Goal: Transaction & Acquisition: Purchase product/service

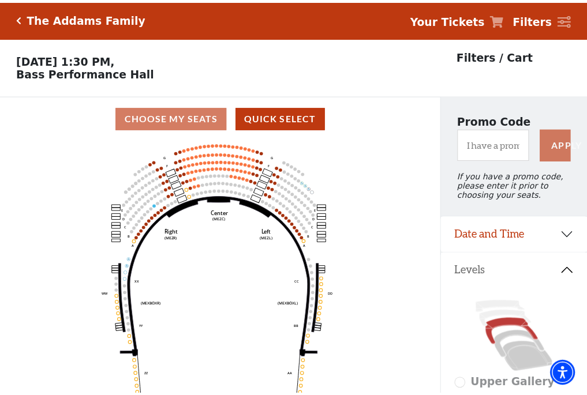
scroll to position [54, 0]
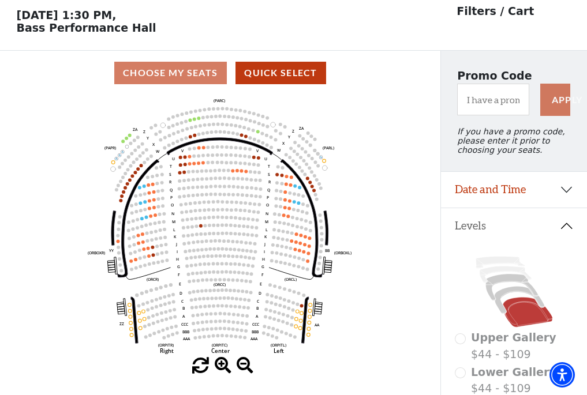
scroll to position [54, 0]
